Goal: Navigation & Orientation: Find specific page/section

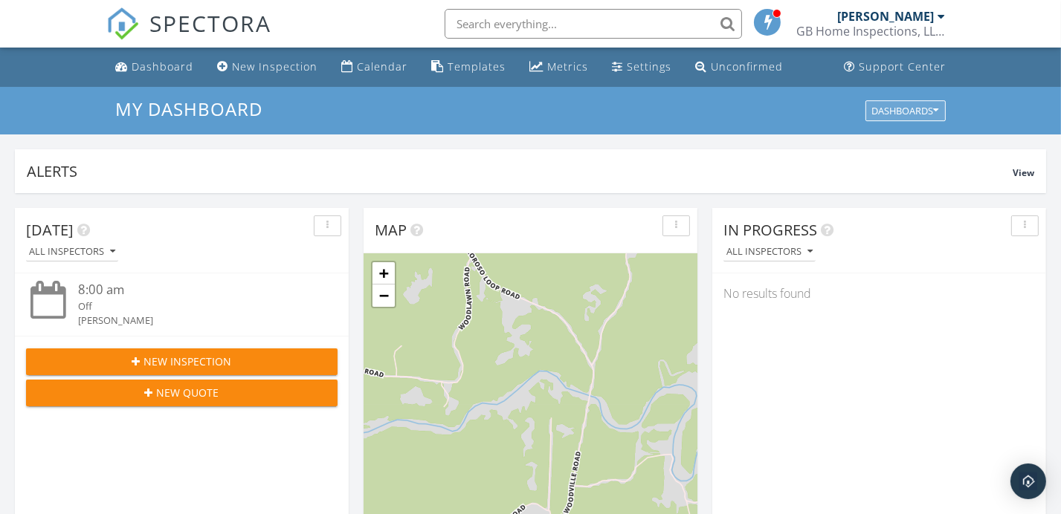
click at [934, 106] on icon "button" at bounding box center [936, 111] width 5 height 10
click at [633, 65] on div "Settings" at bounding box center [649, 66] width 45 height 14
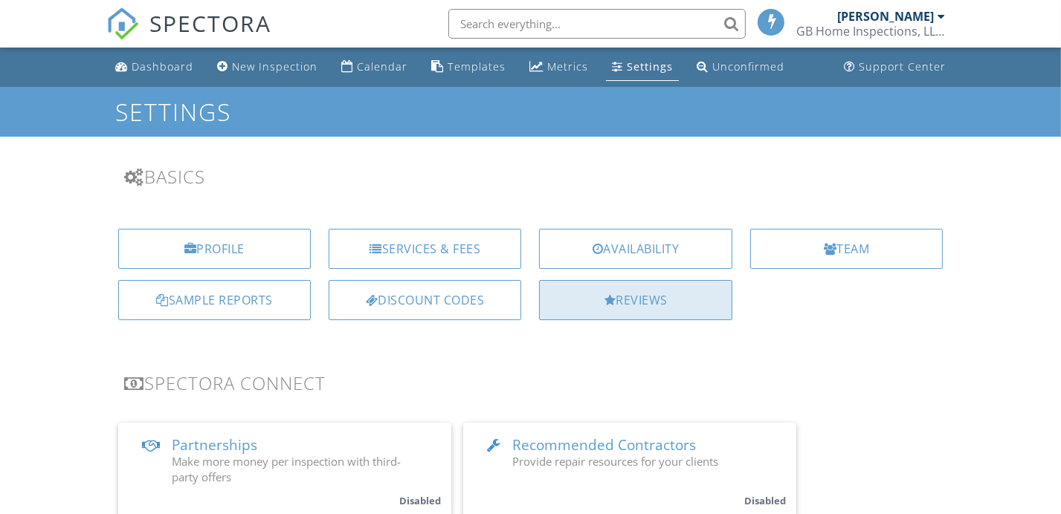
click at [624, 297] on div "Reviews" at bounding box center [635, 300] width 193 height 40
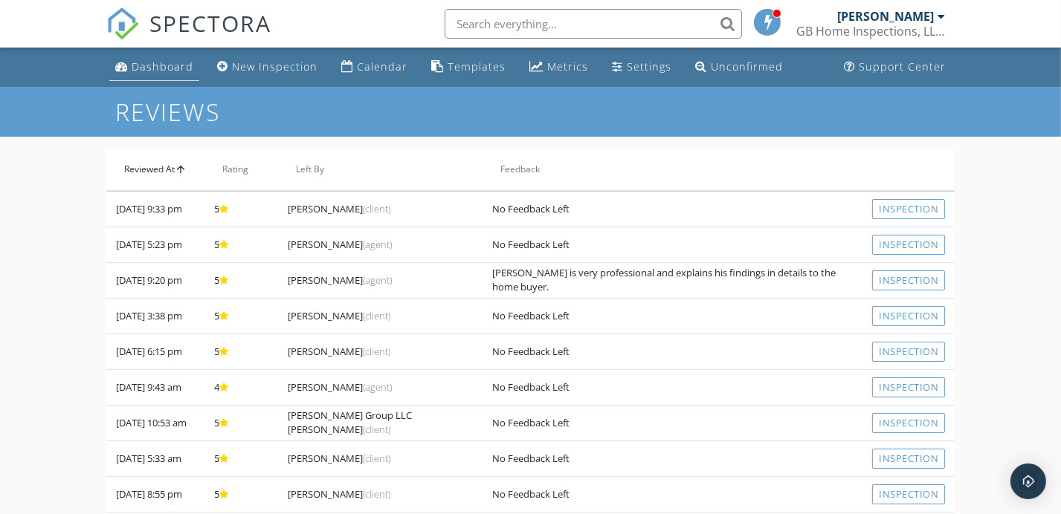
click at [153, 64] on div "Dashboard" at bounding box center [163, 66] width 62 height 14
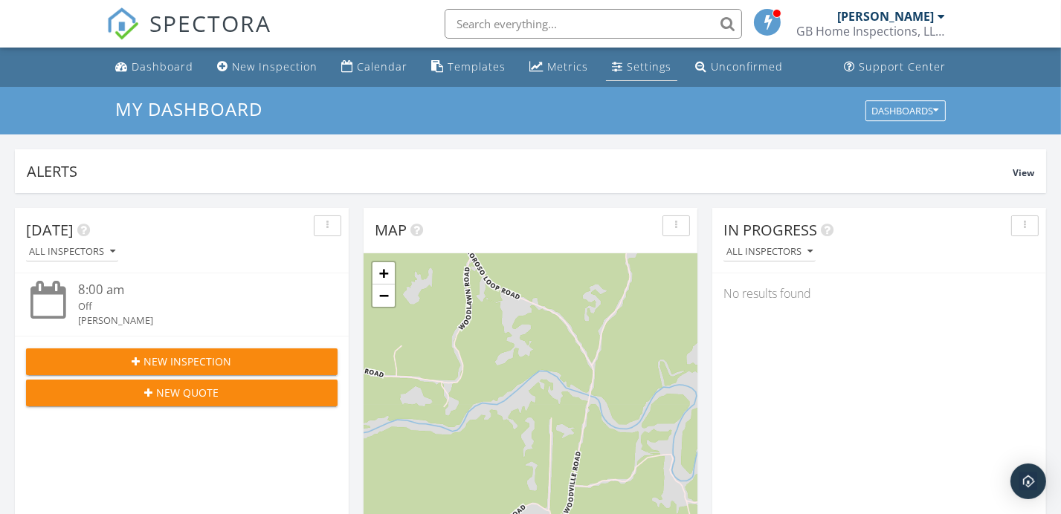
click at [636, 74] on link "Settings" at bounding box center [641, 68] width 71 height 28
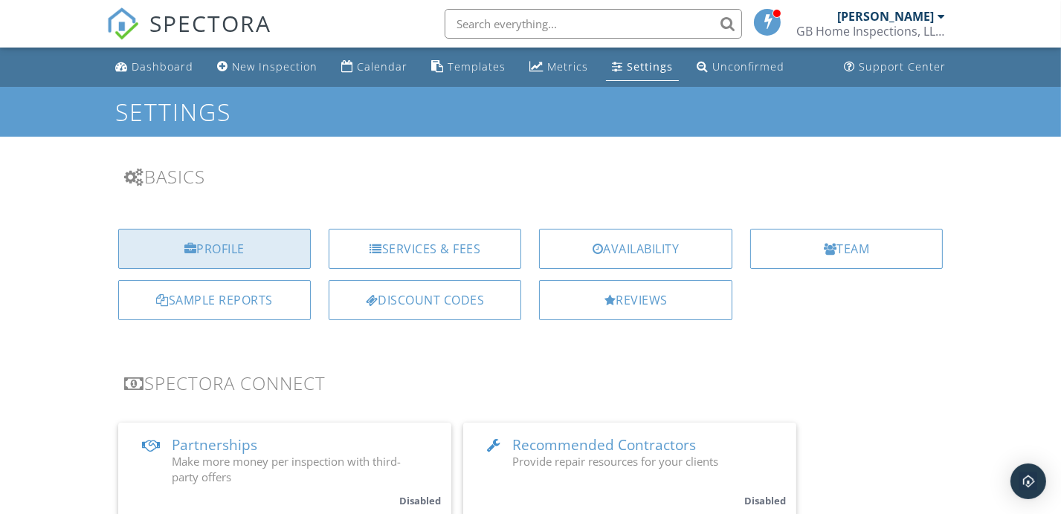
click at [172, 242] on div "Profile" at bounding box center [214, 249] width 193 height 40
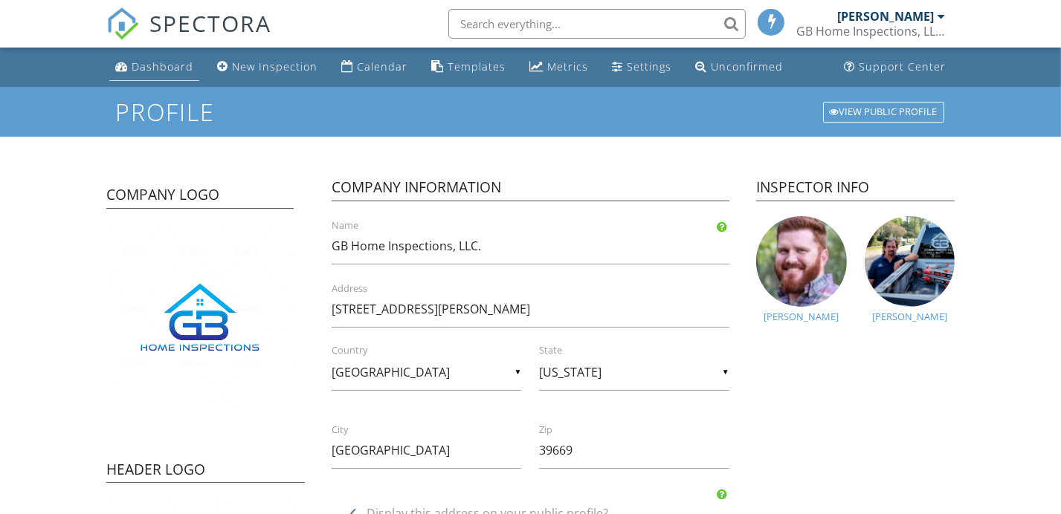
click at [159, 68] on div "Dashboard" at bounding box center [163, 66] width 62 height 14
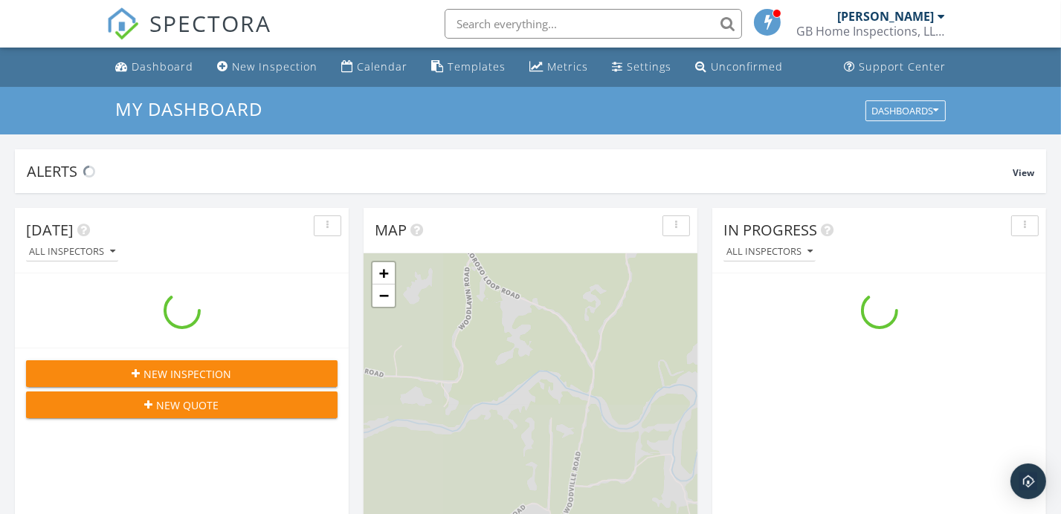
scroll to position [1375, 1084]
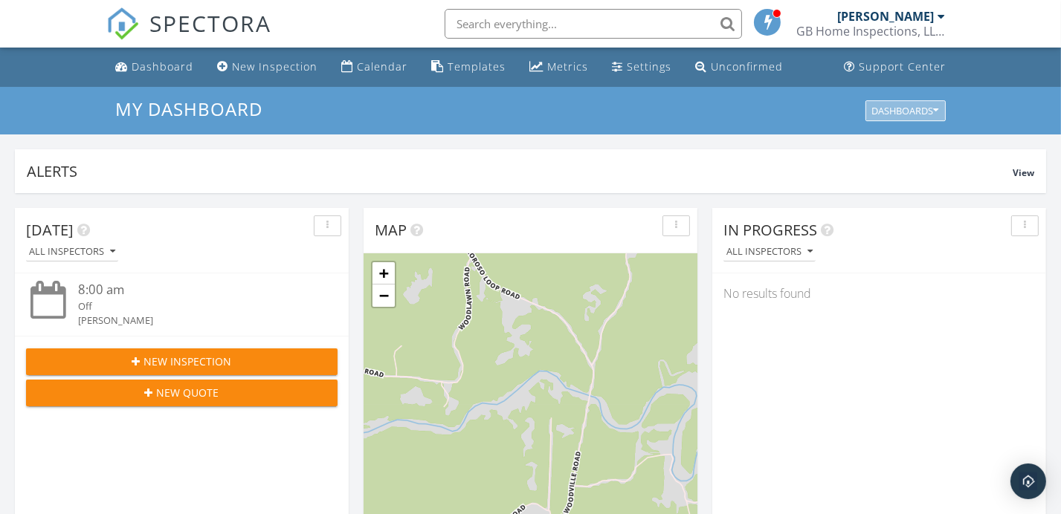
click at [940, 108] on button "Dashboards" at bounding box center [905, 110] width 80 height 21
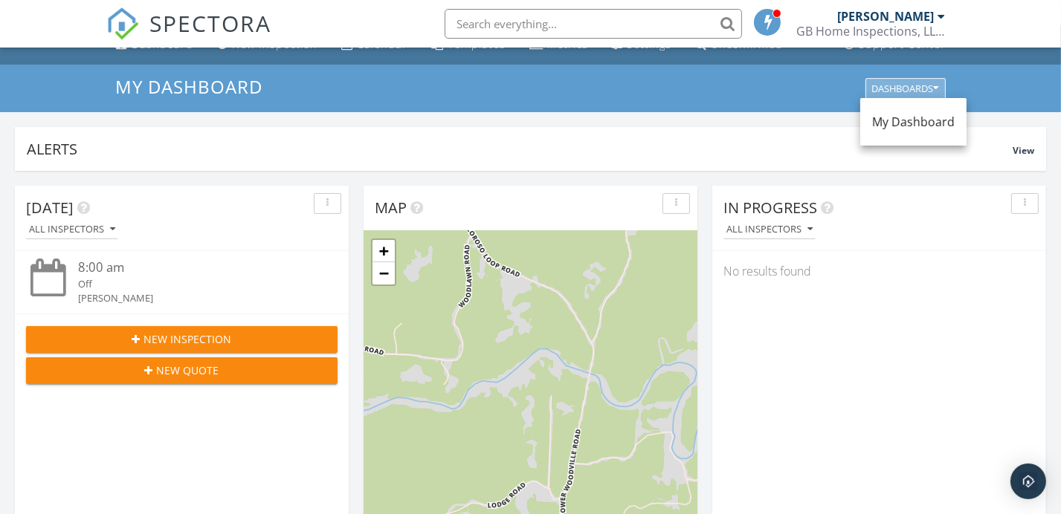
scroll to position [0, 0]
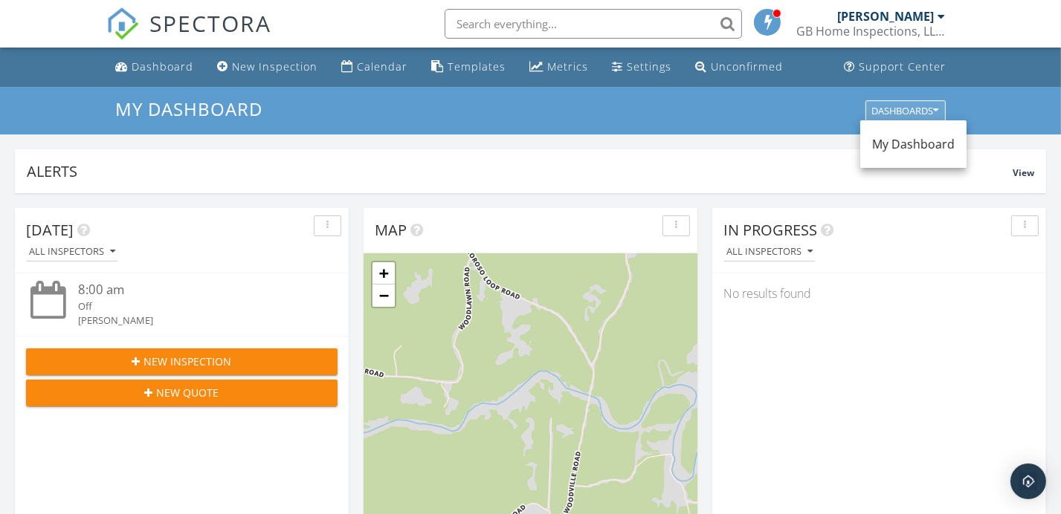
click at [940, 110] on button "Dashboards" at bounding box center [905, 110] width 80 height 21
click at [942, 15] on div at bounding box center [940, 16] width 7 height 12
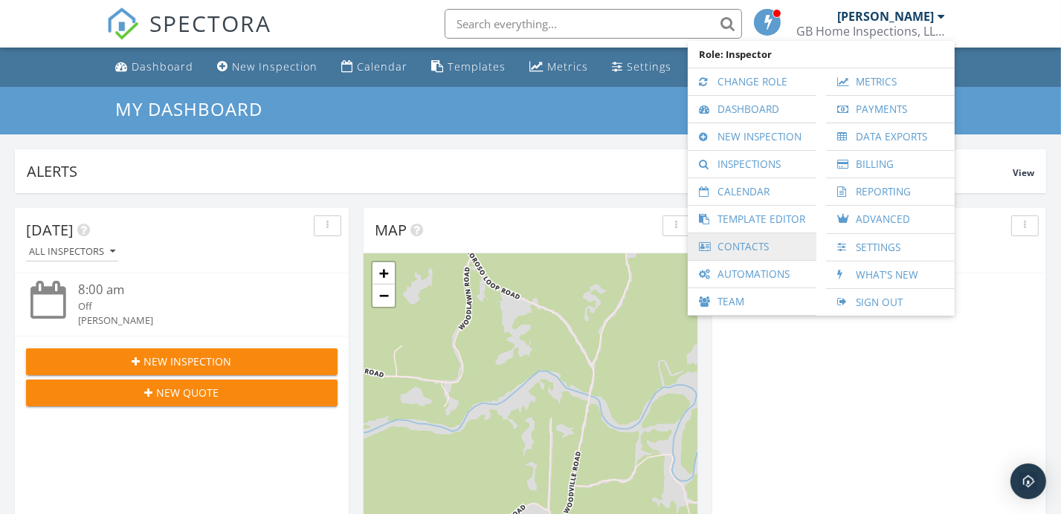
click at [745, 243] on link "Contacts" at bounding box center [752, 246] width 114 height 27
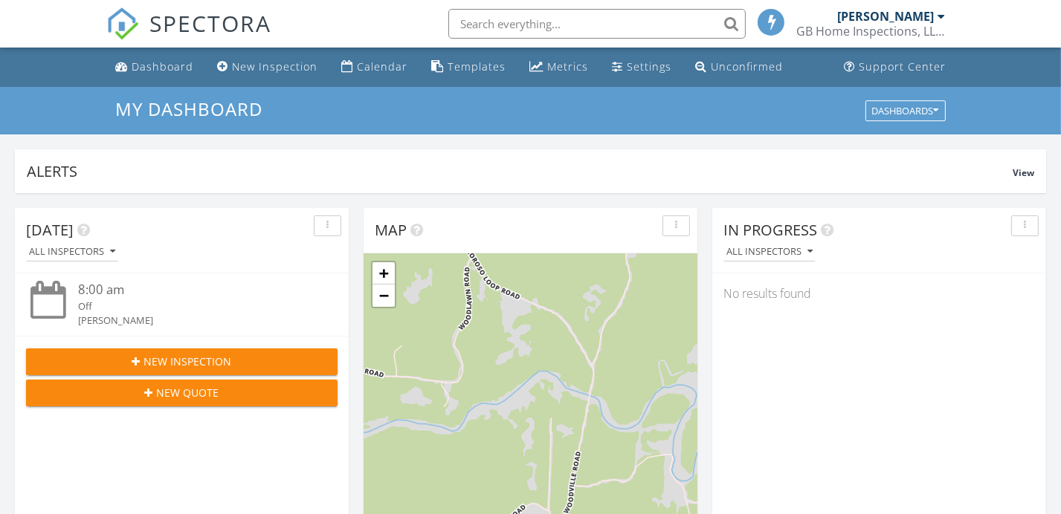
scroll to position [1375, 1084]
